Goal: Information Seeking & Learning: Understand process/instructions

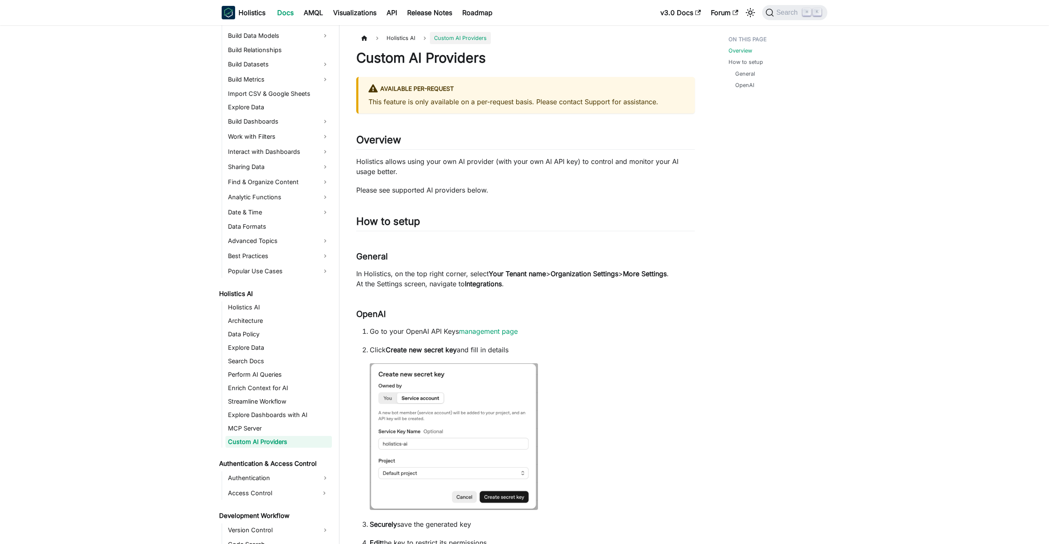
scroll to position [179, 0]
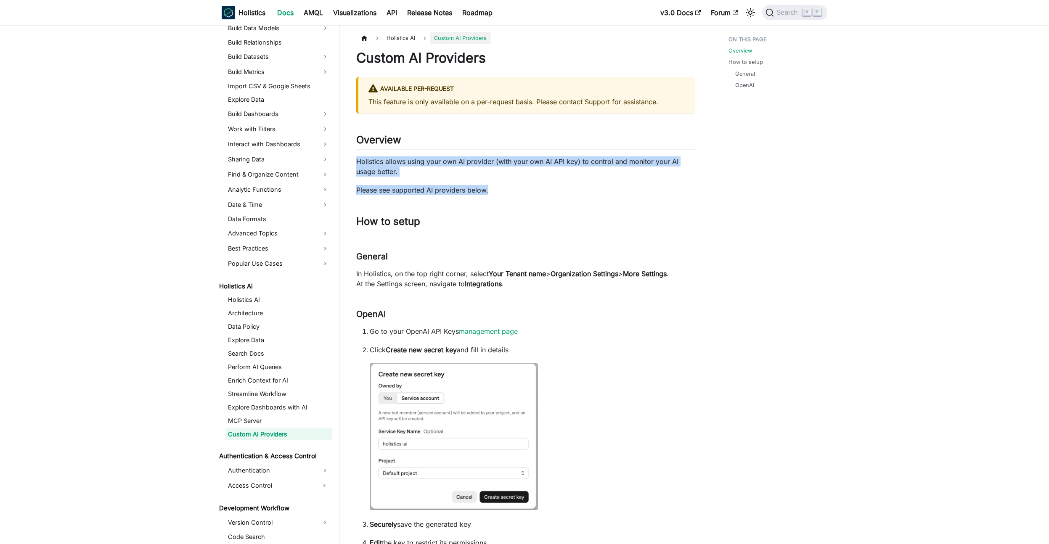
drag, startPoint x: 355, startPoint y: 160, endPoint x: 501, endPoint y: 191, distance: 149.6
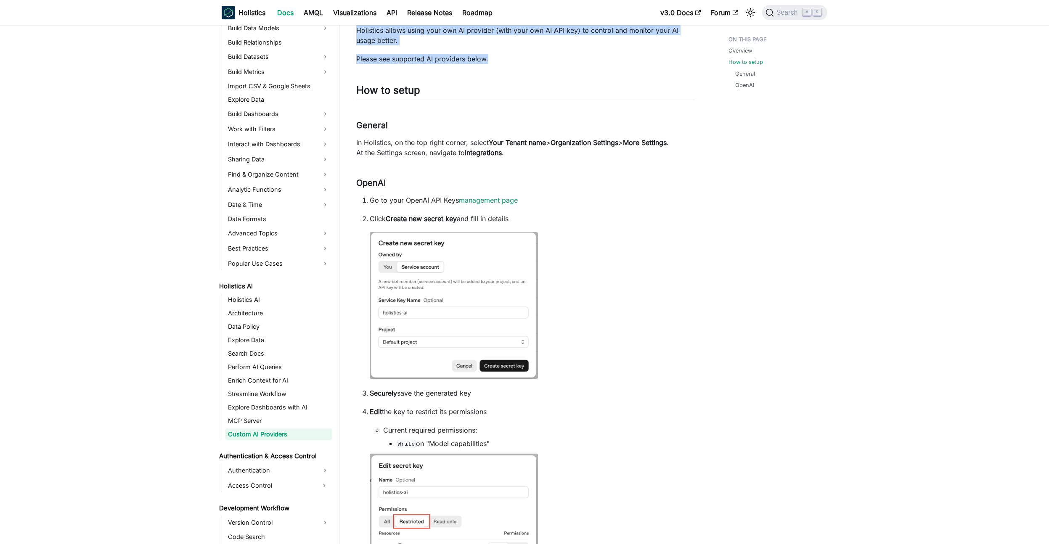
scroll to position [155, 0]
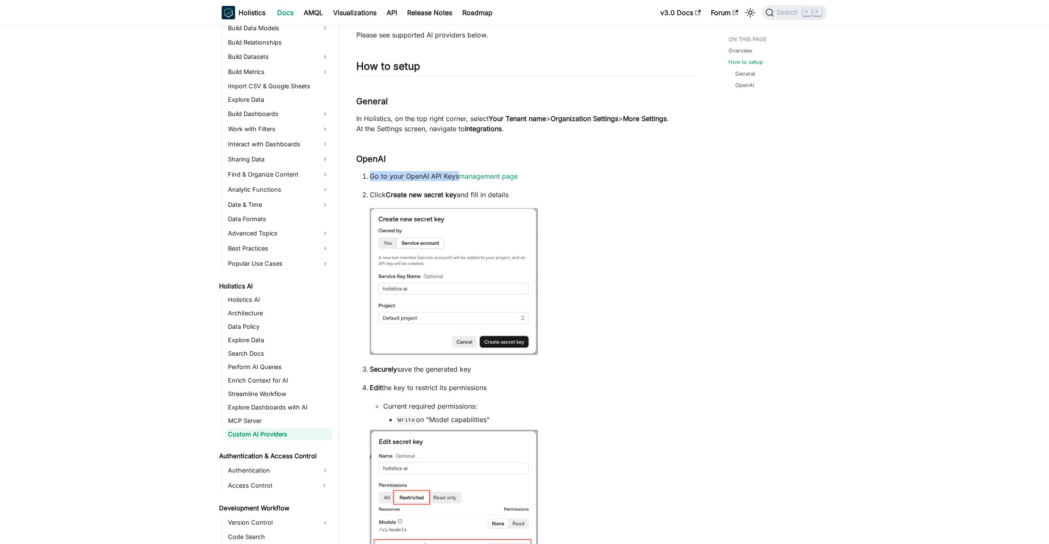
drag, startPoint x: 370, startPoint y: 176, endPoint x: 449, endPoint y: 180, distance: 78.8
click at [459, 178] on p "Go to your OpenAI API Keys management page" at bounding box center [532, 176] width 325 height 10
drag, startPoint x: 369, startPoint y: 194, endPoint x: 515, endPoint y: 193, distance: 145.1
click at [515, 193] on p "Click Create new secret key and fill in details" at bounding box center [532, 195] width 325 height 10
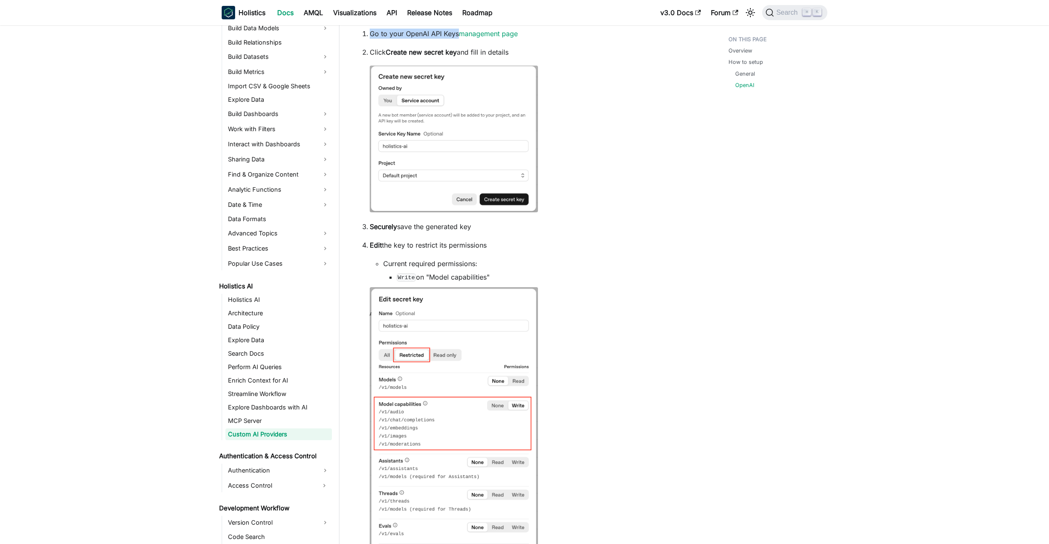
scroll to position [301, 0]
drag, startPoint x: 371, startPoint y: 225, endPoint x: 499, endPoint y: 278, distance: 138.6
click at [499, 278] on ol "Go to your OpenAI API Keys management page Click Create new secret key and fill…" at bounding box center [525, 424] width 339 height 797
click at [499, 278] on li "Write on "Model capabilities"" at bounding box center [546, 274] width 298 height 10
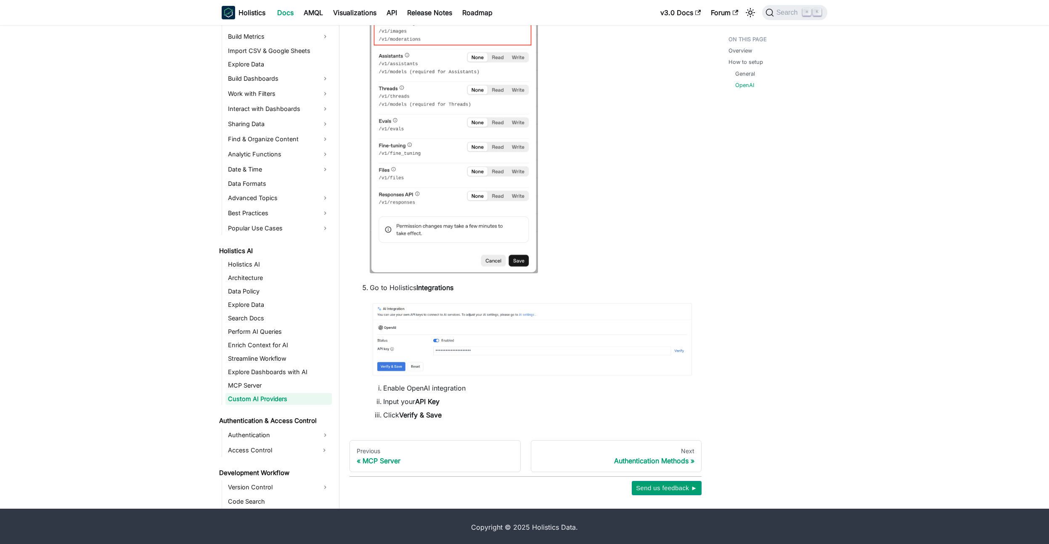
scroll to position [706, 0]
